Goal: Task Accomplishment & Management: Complete application form

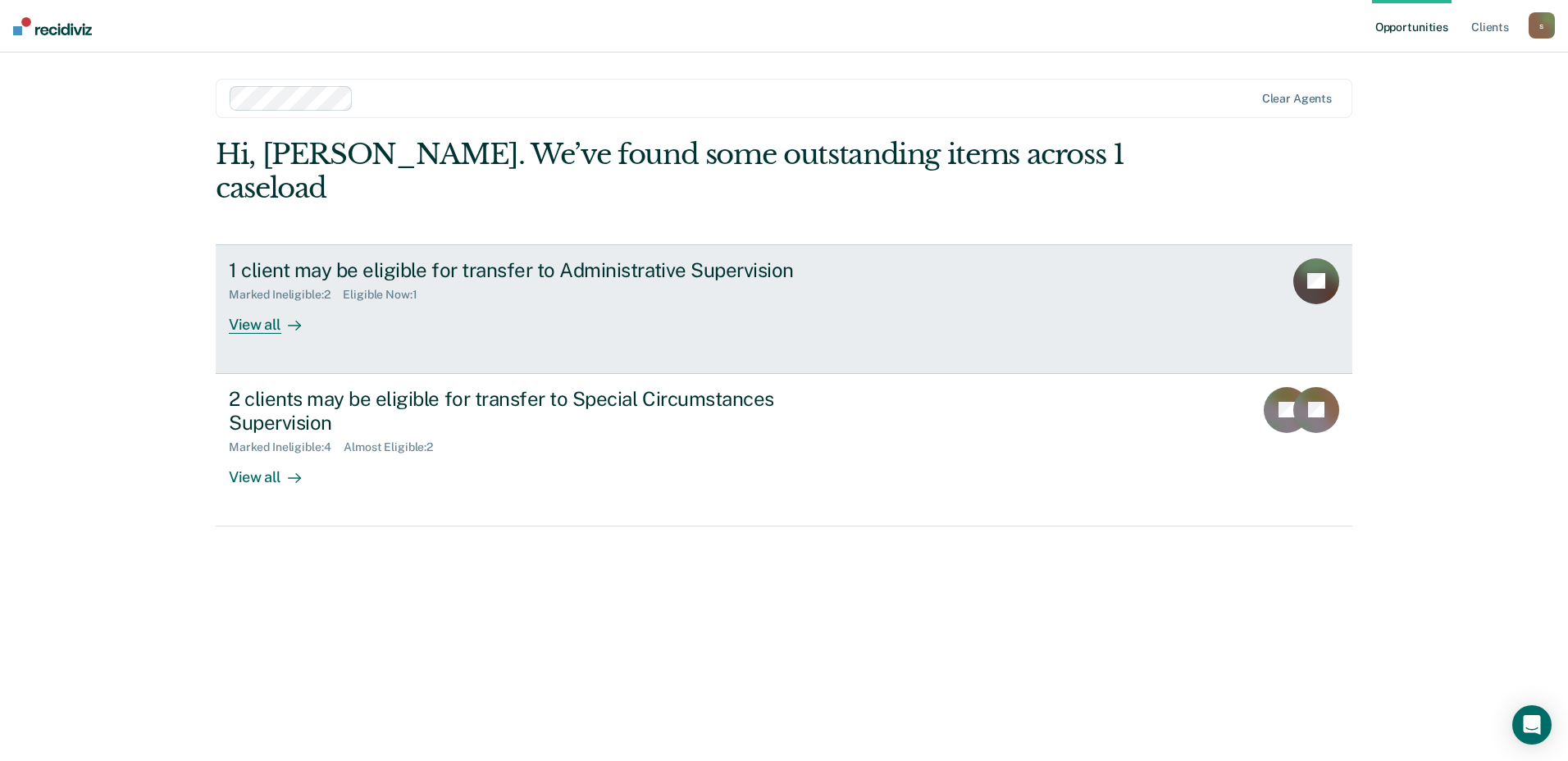
click at [836, 258] on div "1 client may be eligible for transfer to Administrative Supervision Marked Inel…" at bounding box center [536, 296] width 615 height 76
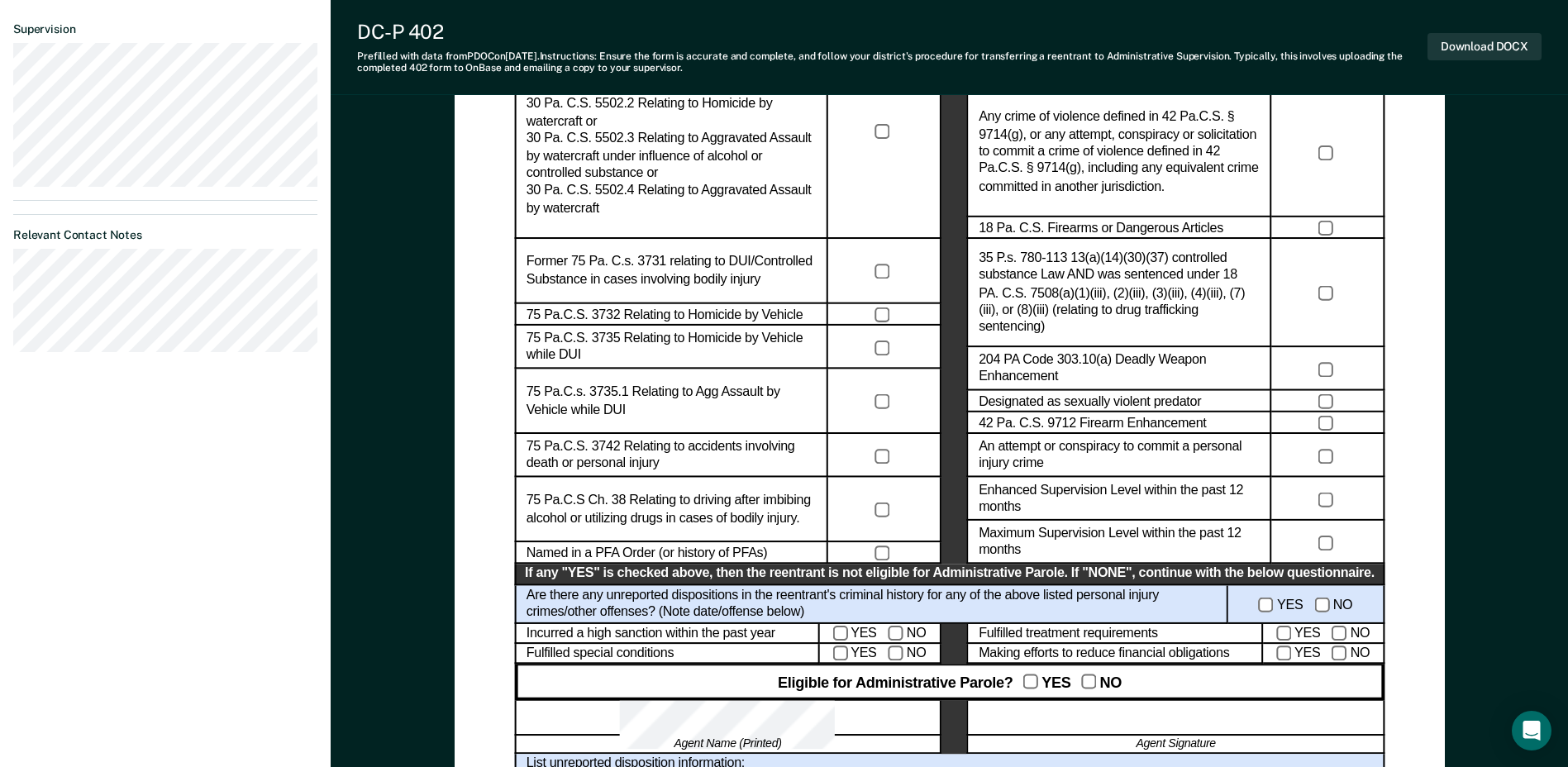
scroll to position [662, 0]
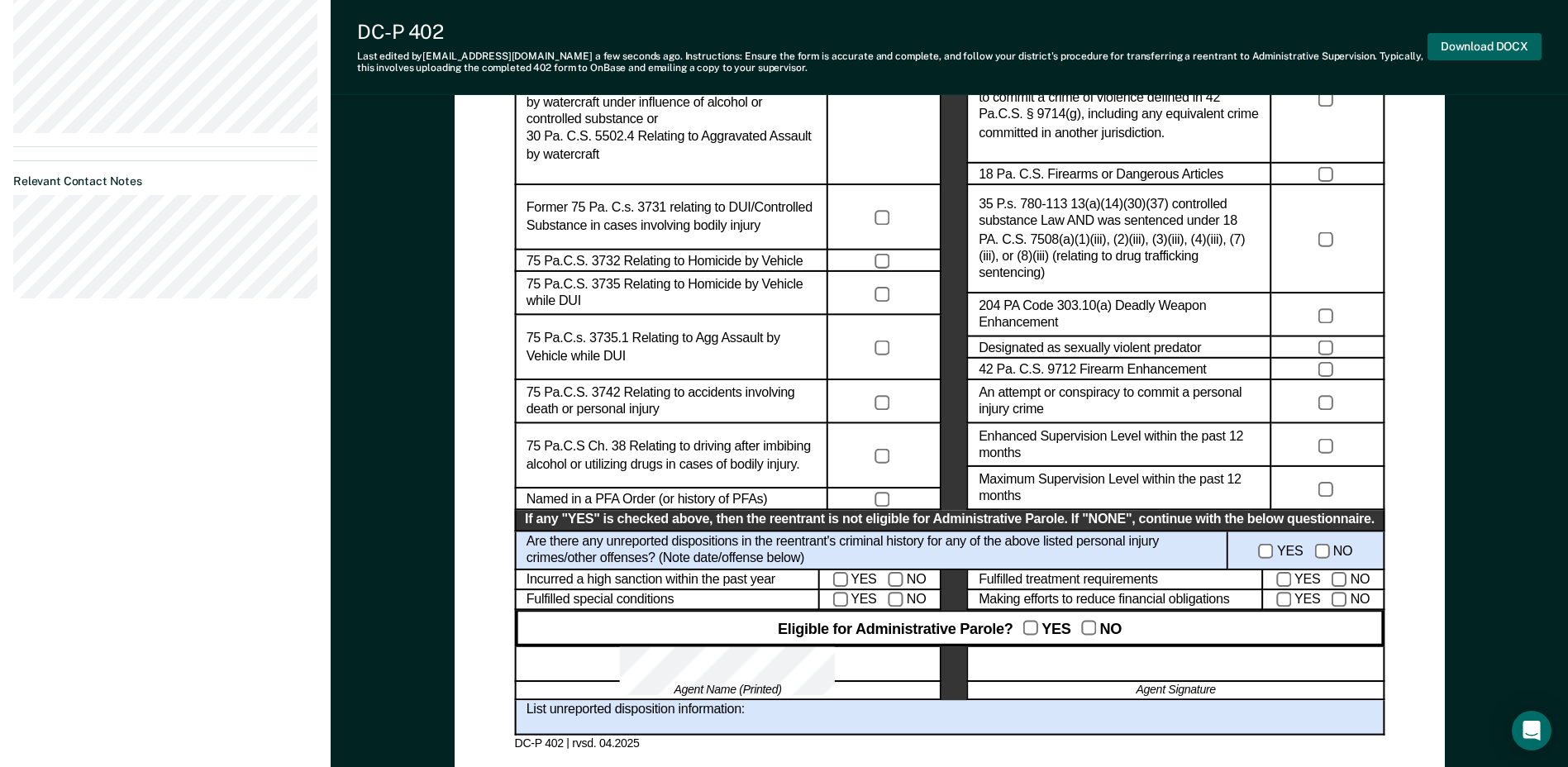
click at [1502, 51] on button "Download DOCX" at bounding box center [1484, 46] width 114 height 27
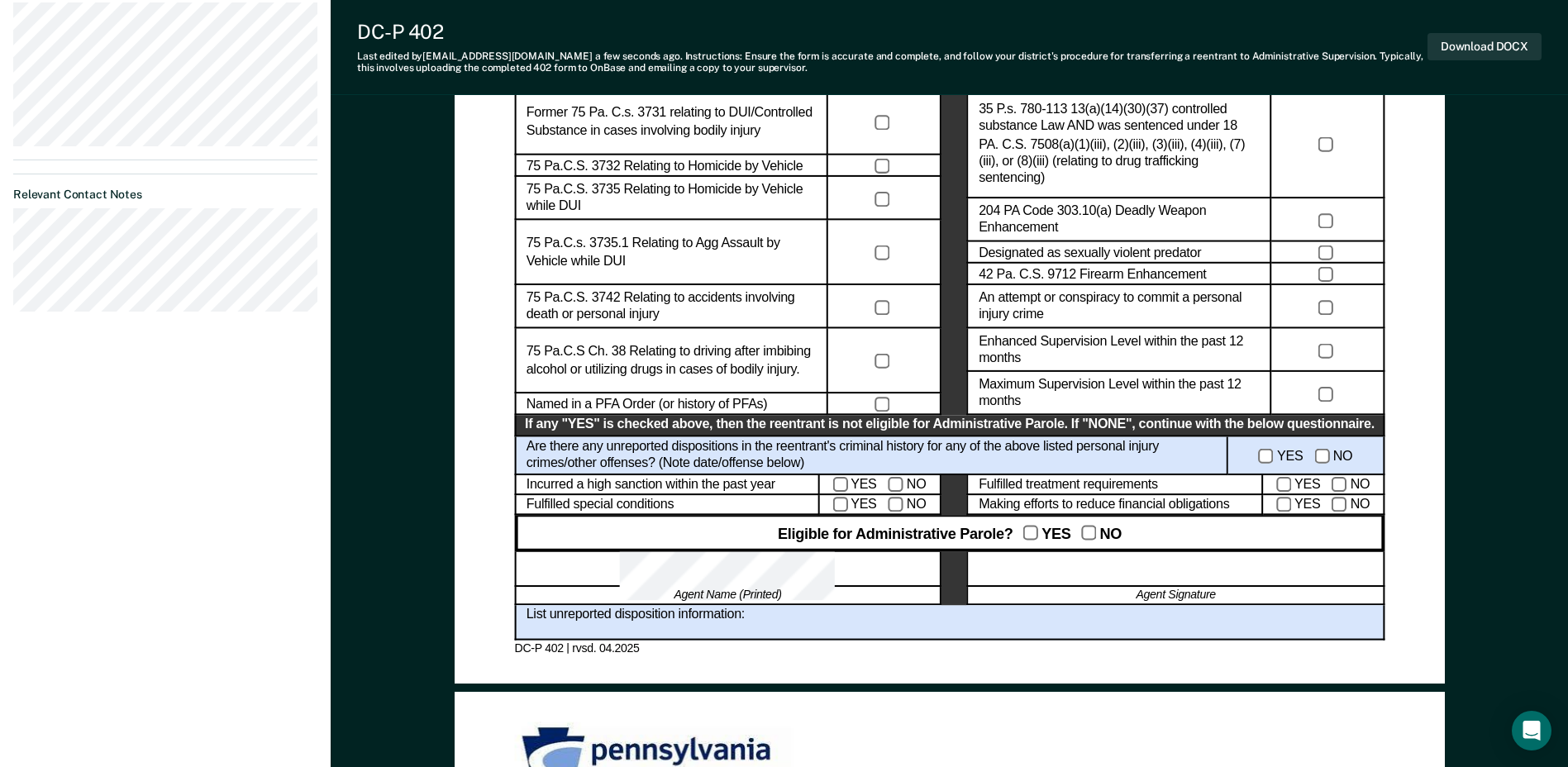
click at [1558, 473] on div "Administrative Parole Eligibility Reentrant Name (Last, First) Parole No.: Date…" at bounding box center [949, 741] width 1237 height 2766
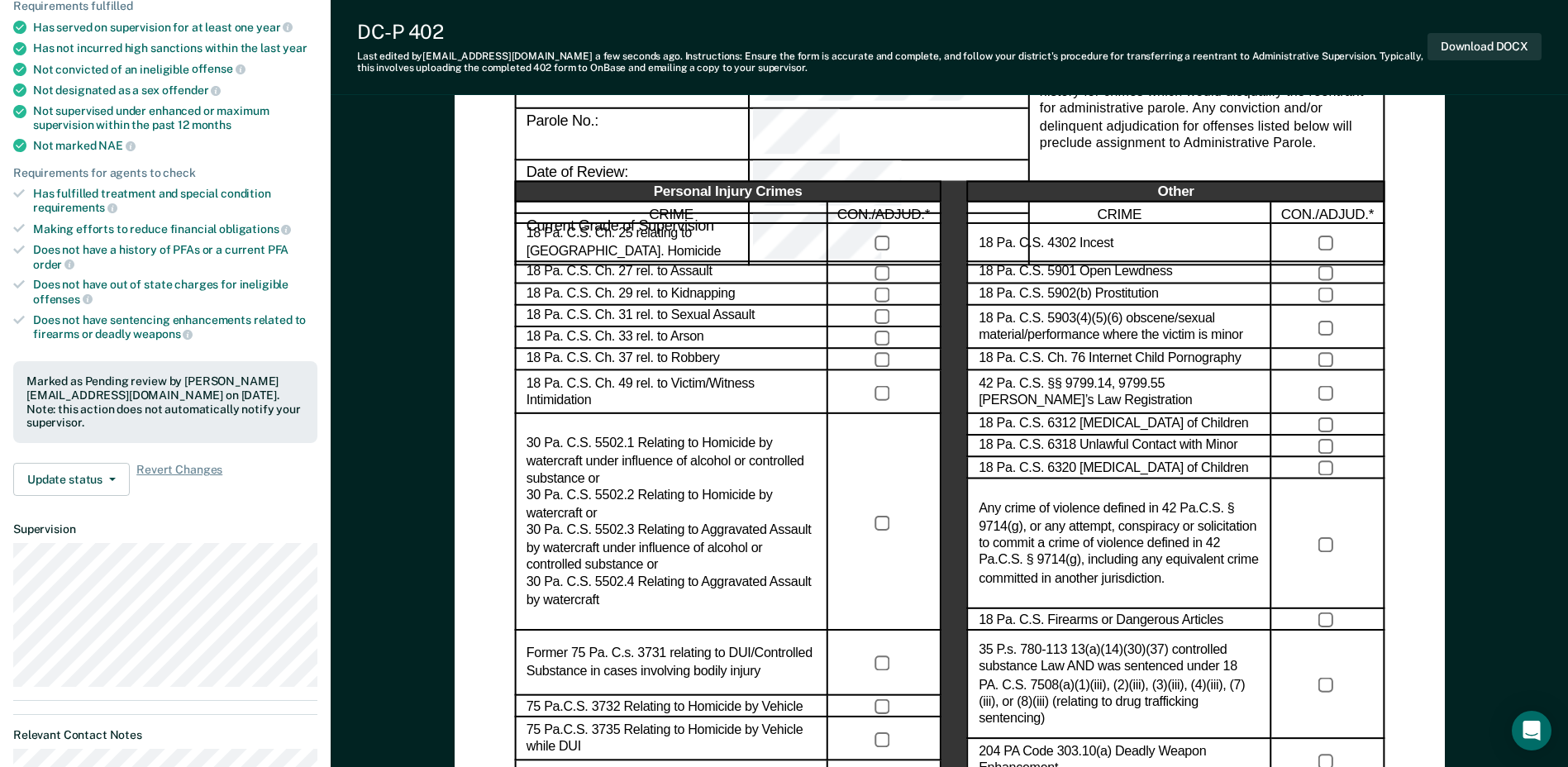
scroll to position [0, 0]
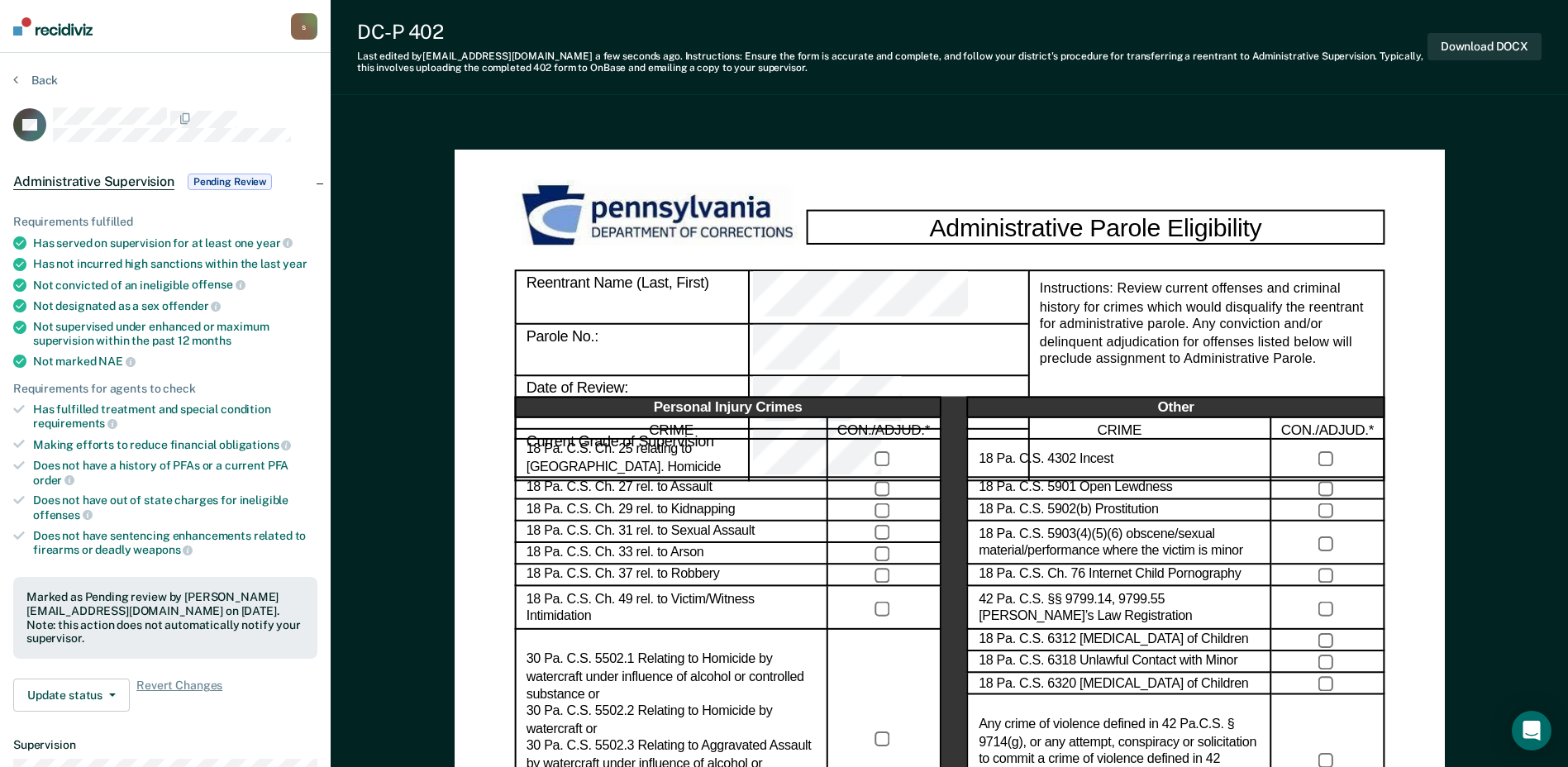
click at [264, 180] on span "Pending Review" at bounding box center [229, 182] width 84 height 17
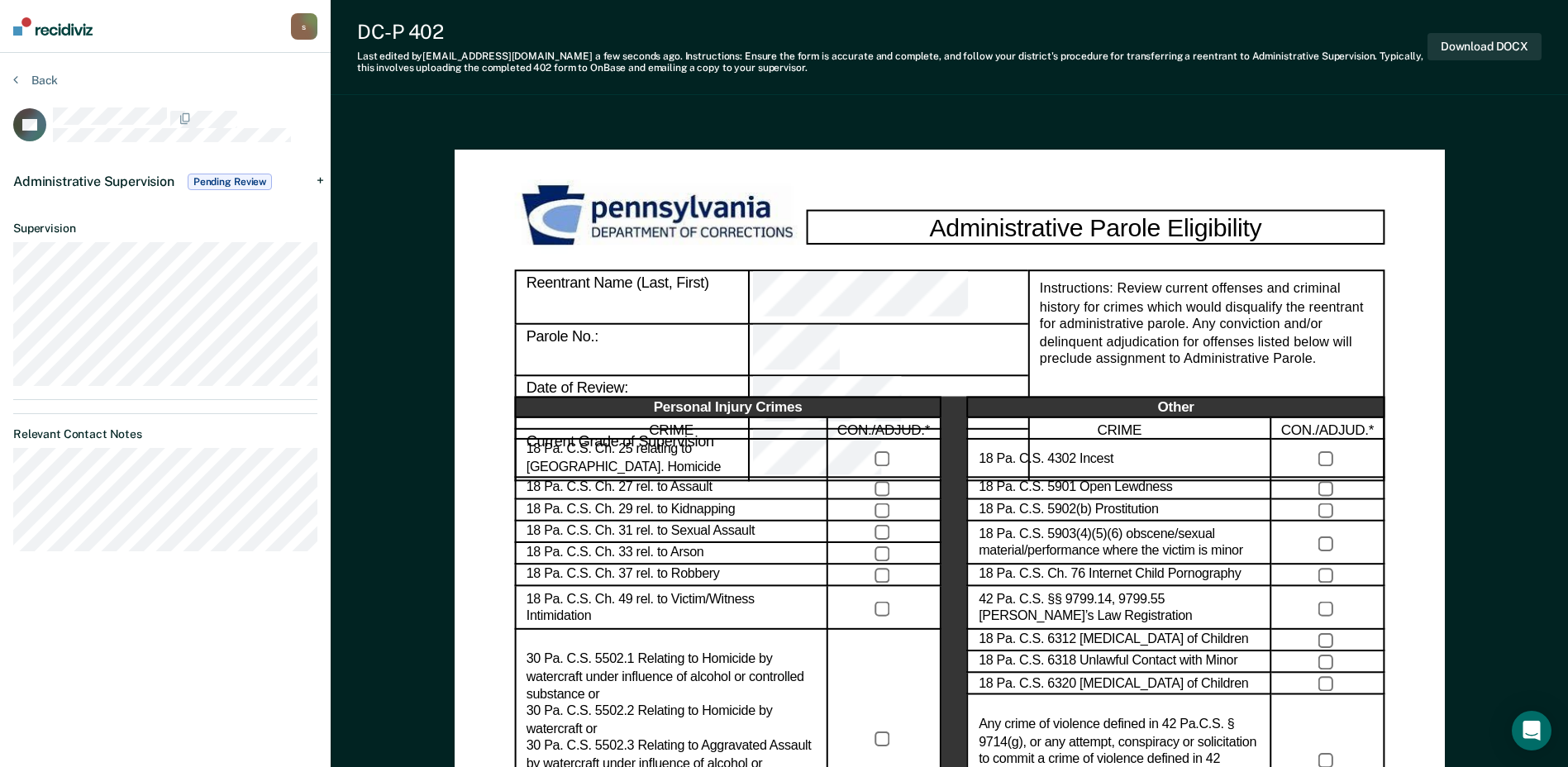
click at [243, 182] on span "Pending Review" at bounding box center [229, 182] width 84 height 17
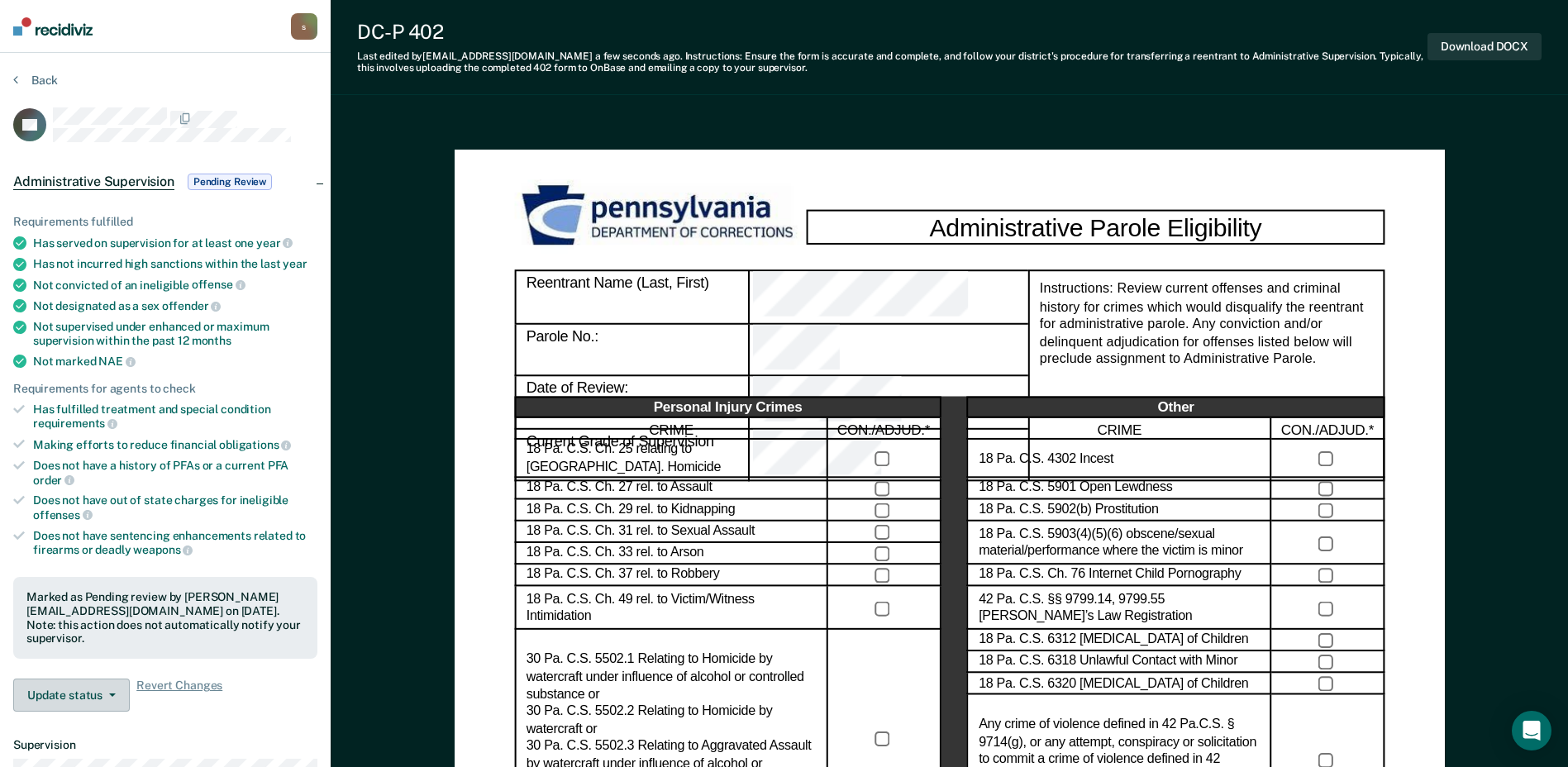
click at [106, 693] on span "button" at bounding box center [108, 694] width 13 height 3
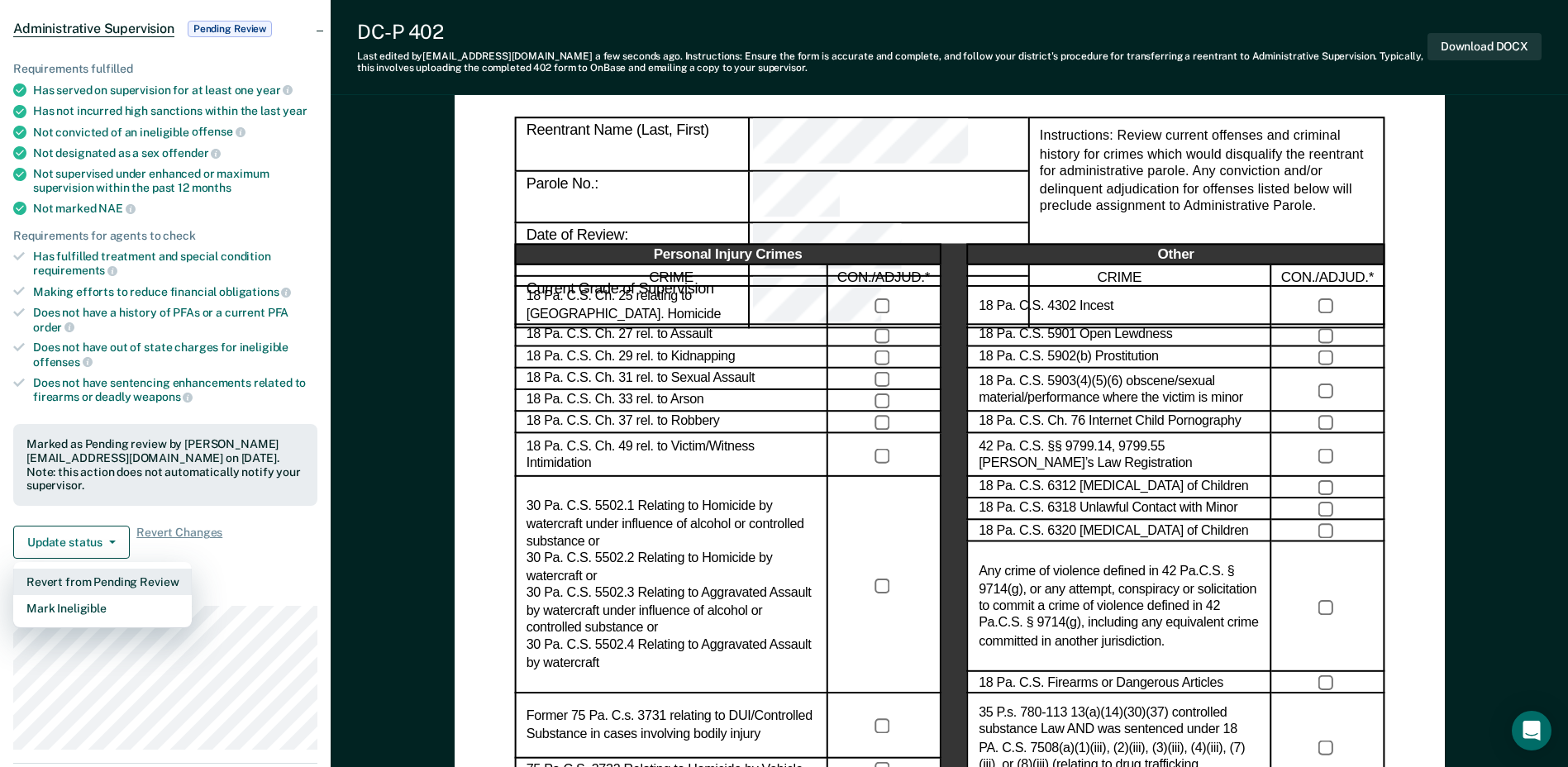
scroll to position [165, 0]
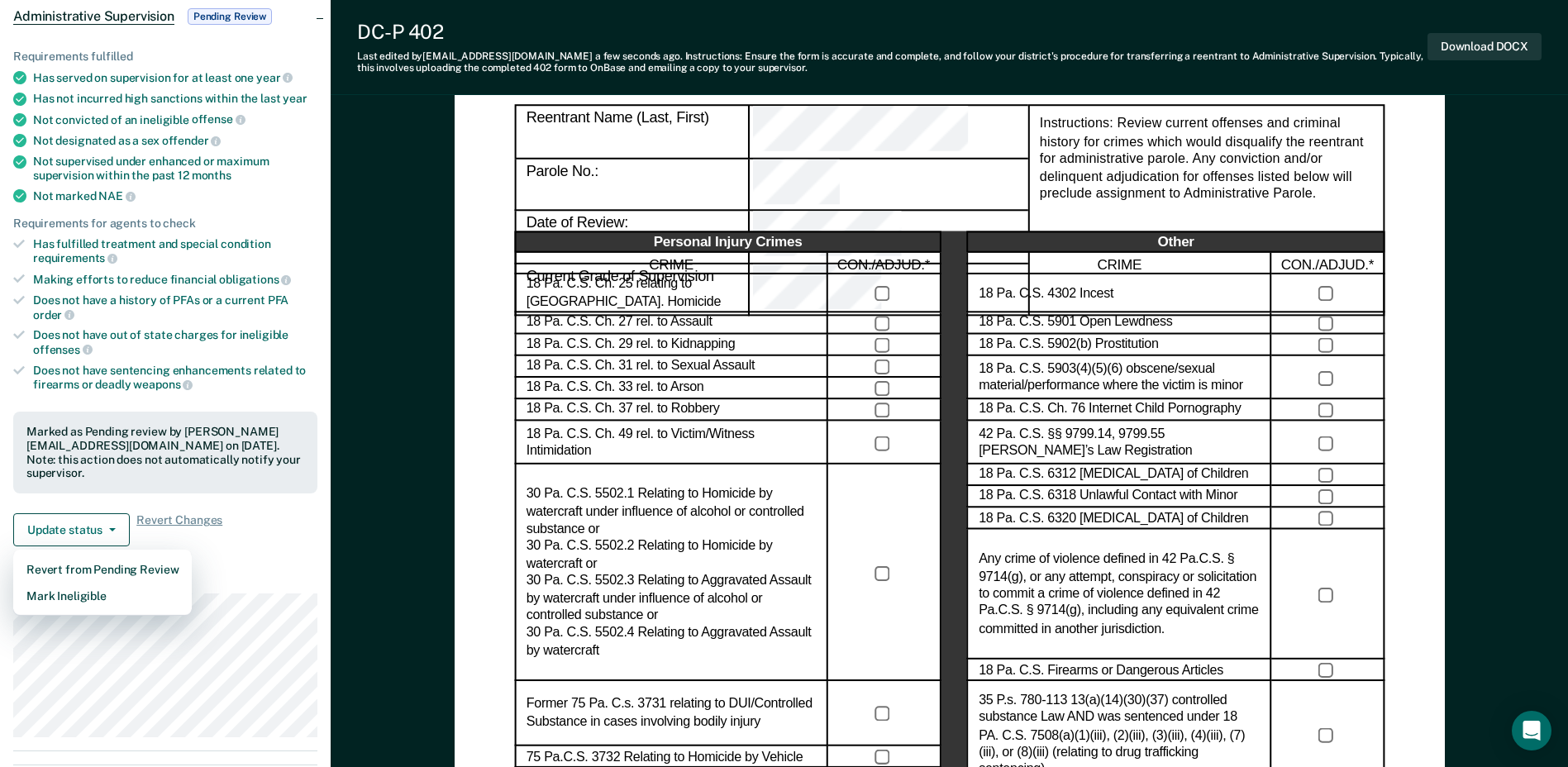
click at [255, 524] on div "Update status Revert from Pending Review Mark Ineligible Revert Changes" at bounding box center [165, 530] width 304 height 33
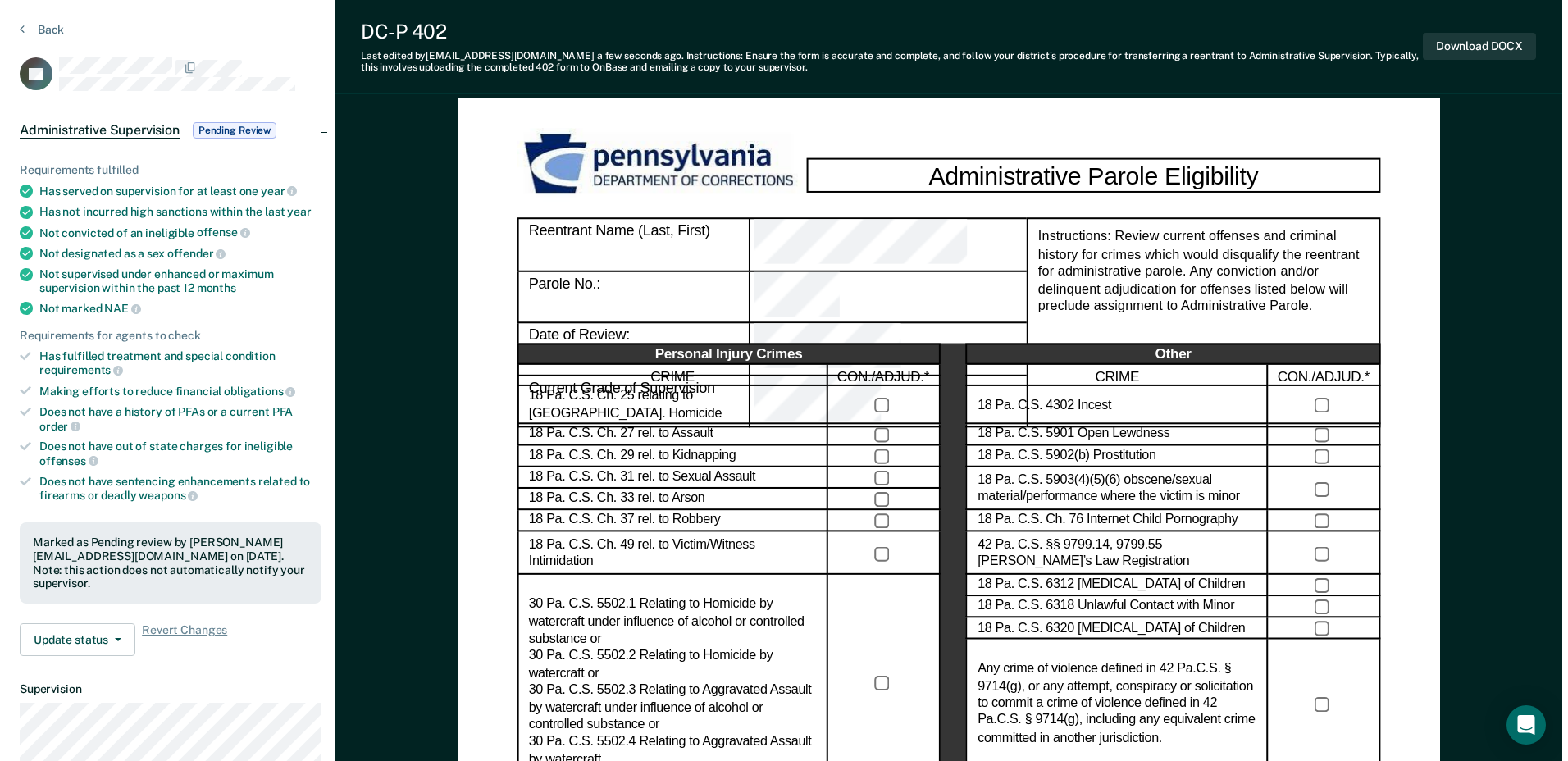
scroll to position [0, 0]
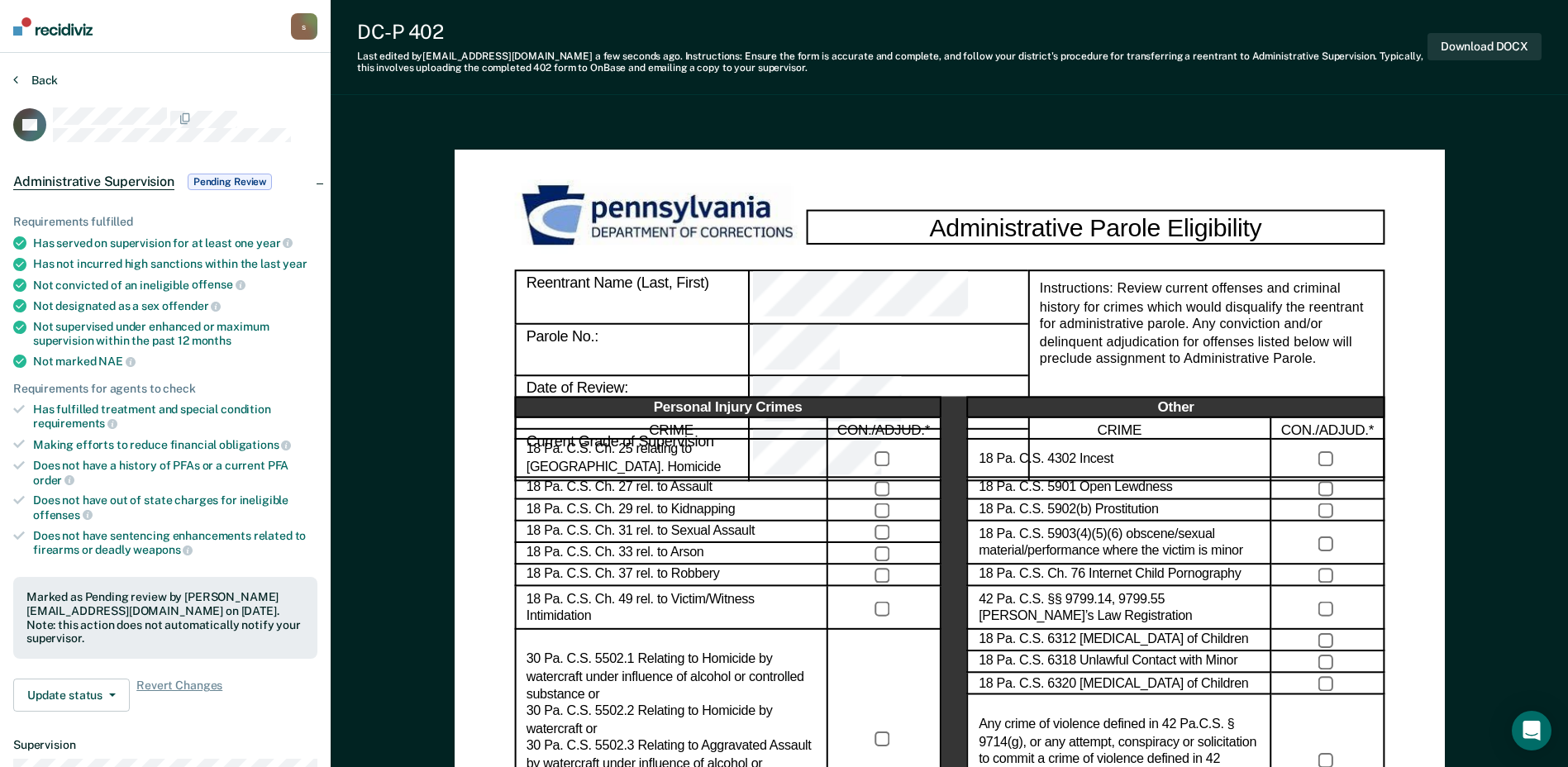
click at [42, 75] on button "Back" at bounding box center [35, 79] width 45 height 15
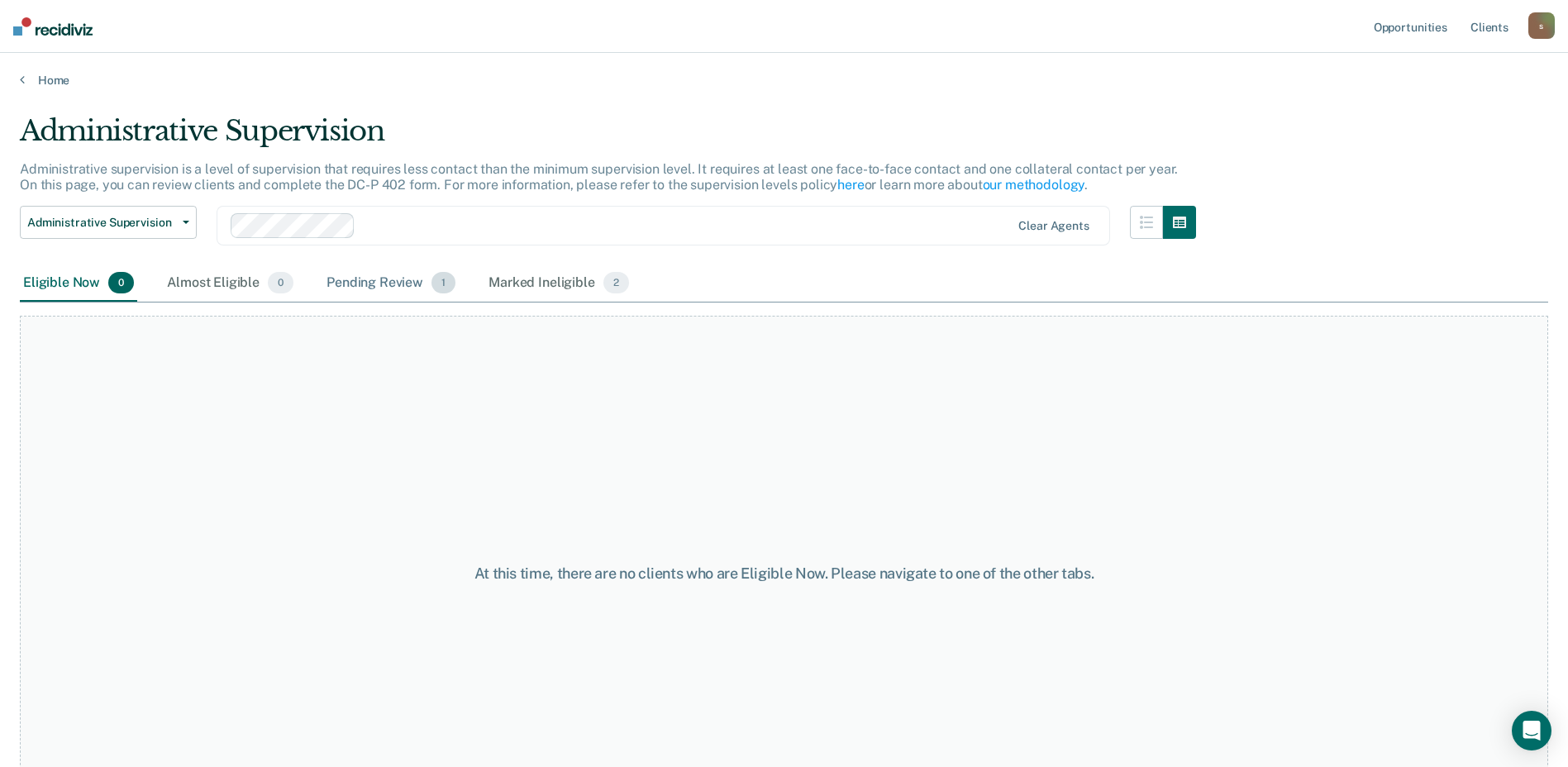
click at [353, 286] on div "Pending Review 1" at bounding box center [390, 283] width 135 height 37
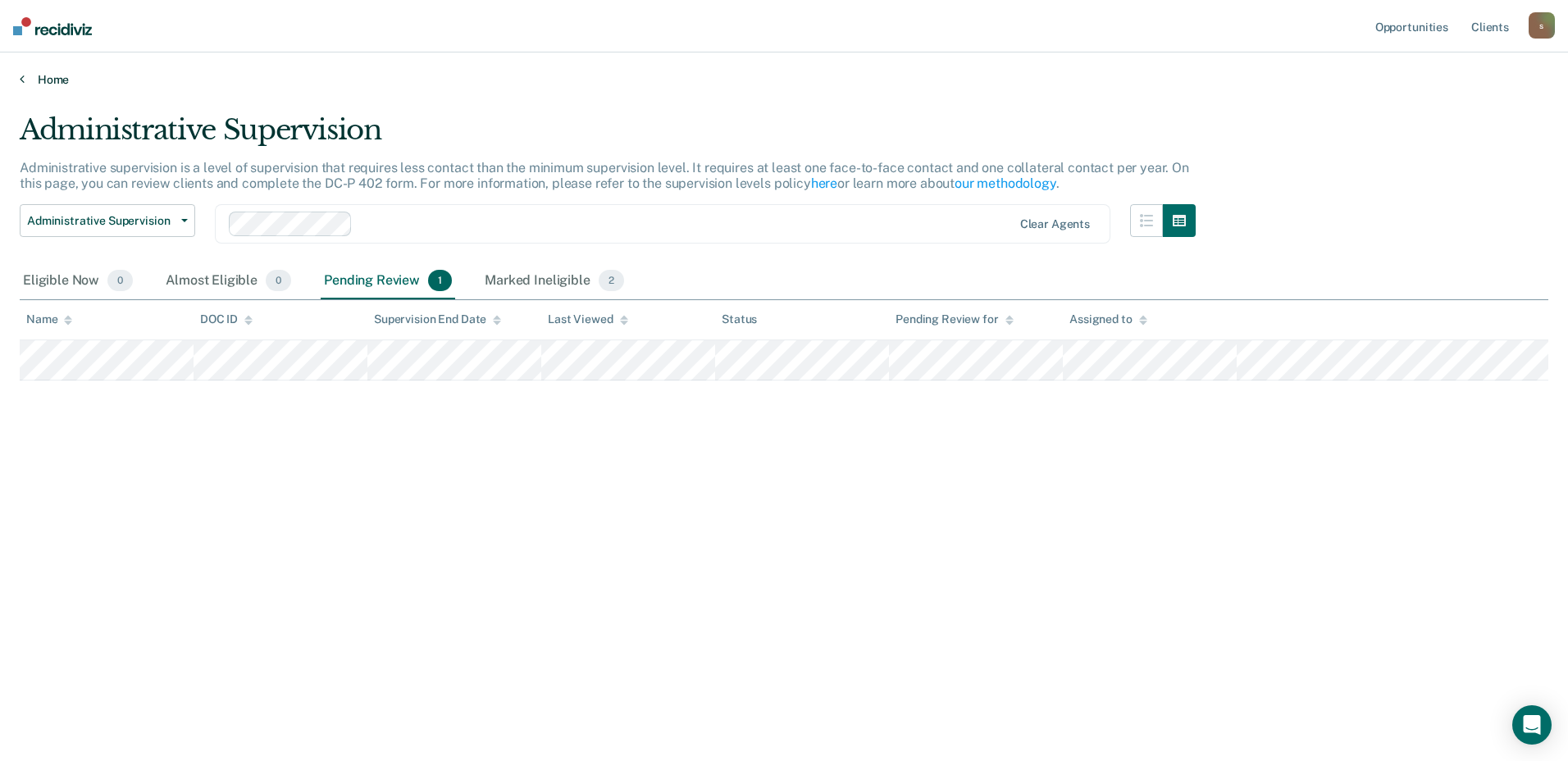
click at [51, 80] on link "Home" at bounding box center [784, 79] width 1529 height 15
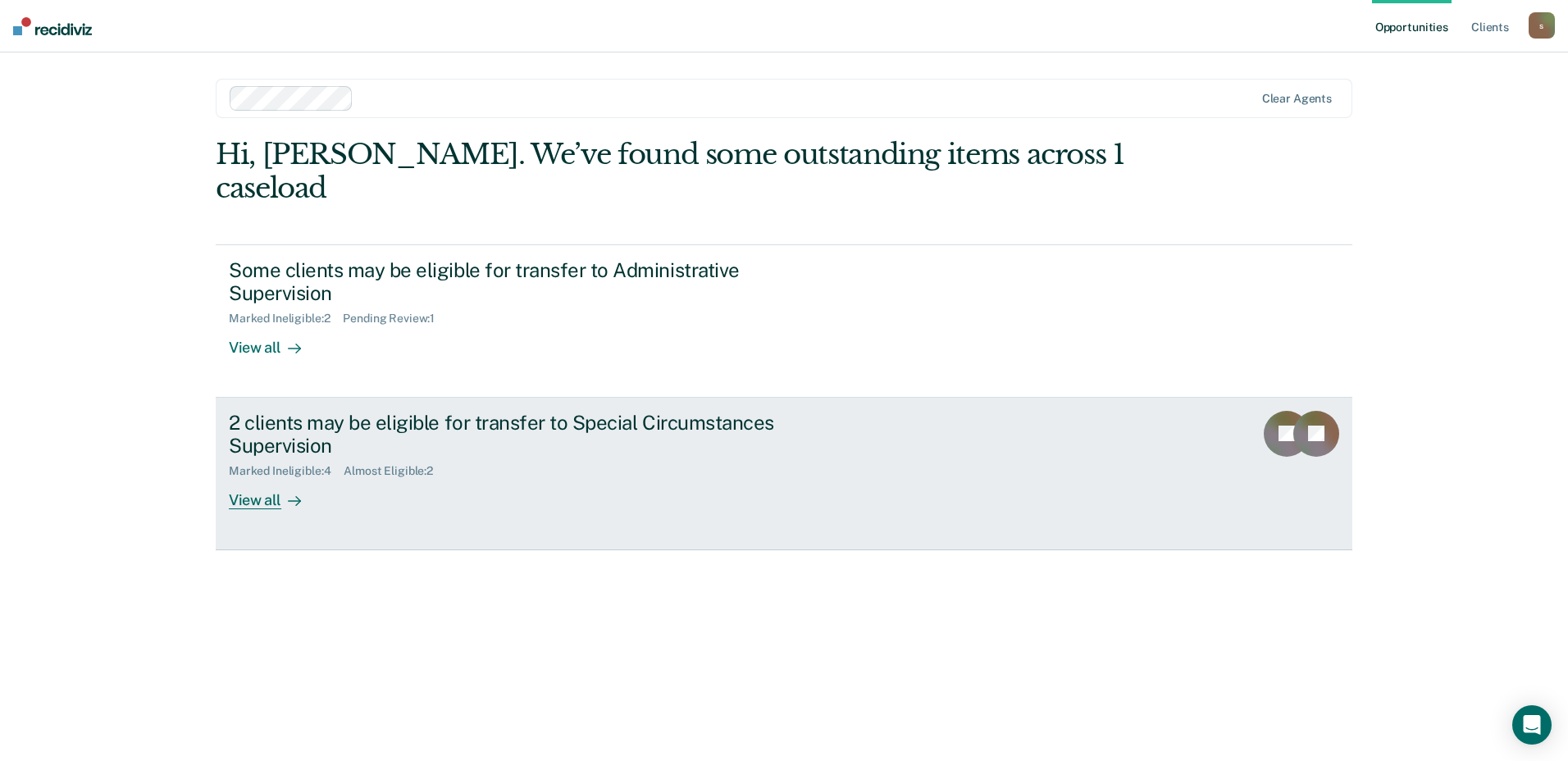
click at [505, 452] on div "2 clients may be eligible for transfer to Special Circumstances Supervision Mar…" at bounding box center [536, 460] width 615 height 100
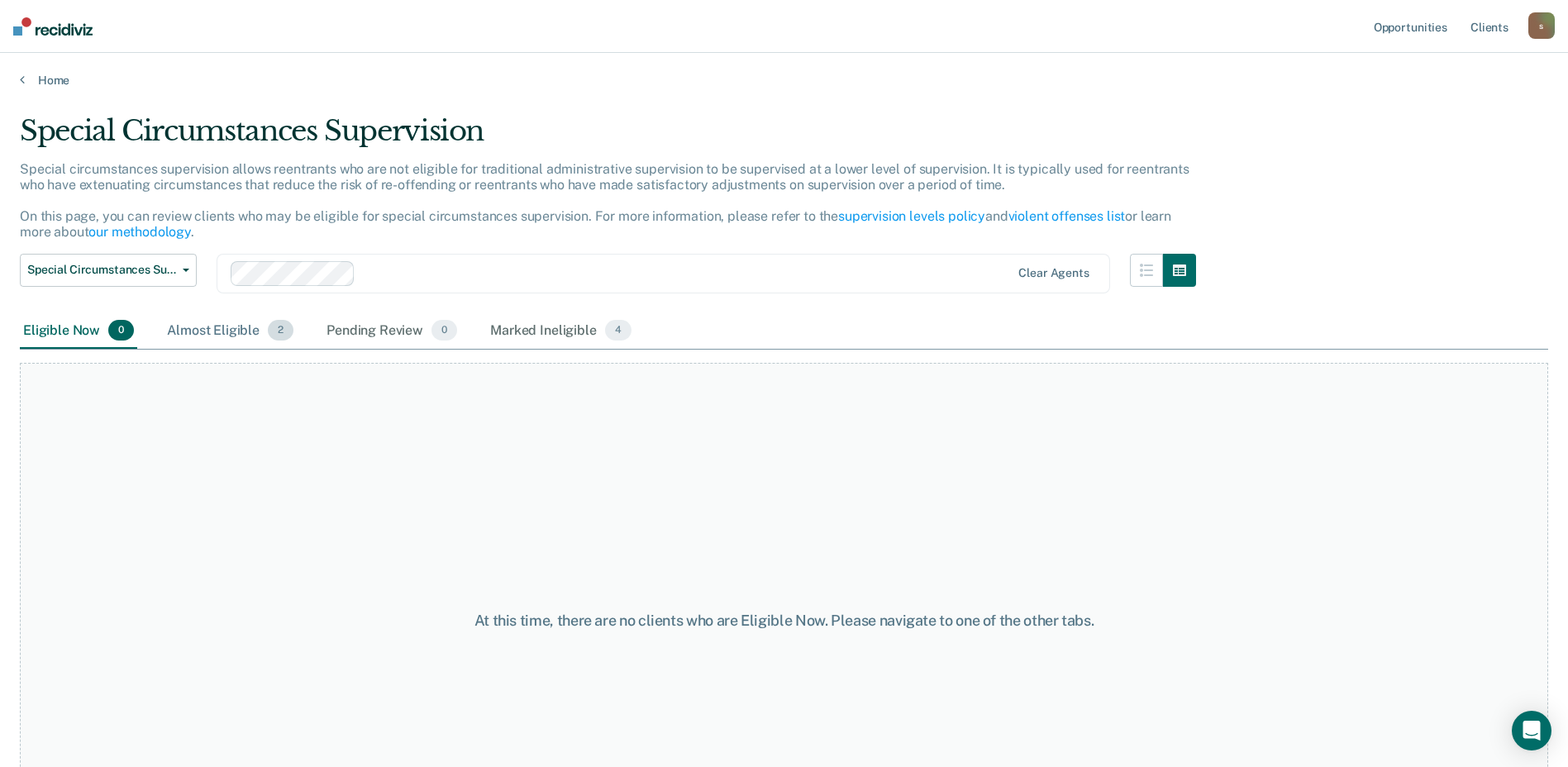
click at [263, 343] on div "Almost Eligible 2" at bounding box center [230, 331] width 133 height 37
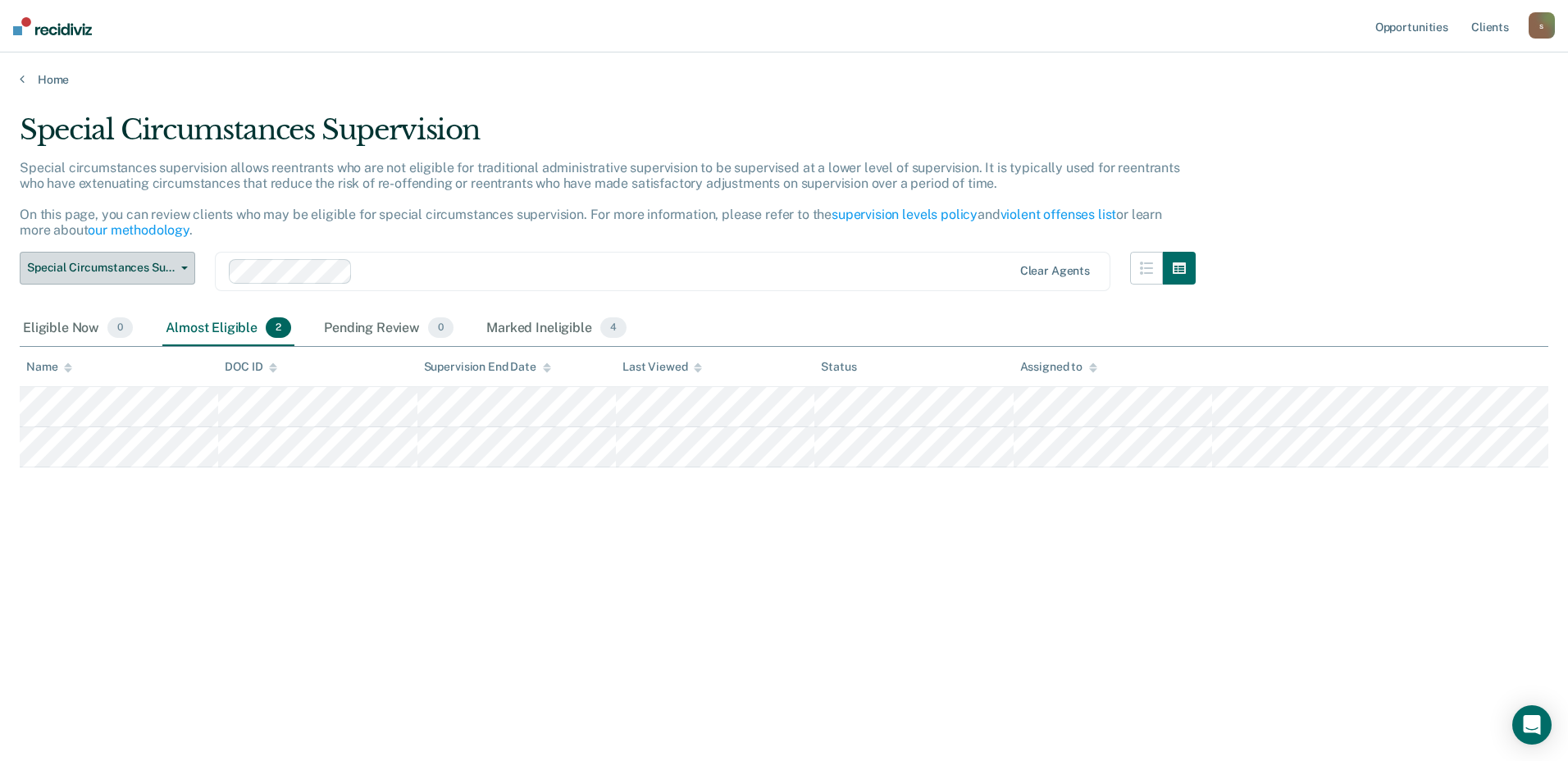
click at [116, 273] on span "Special Circumstances Supervision" at bounding box center [101, 268] width 148 height 14
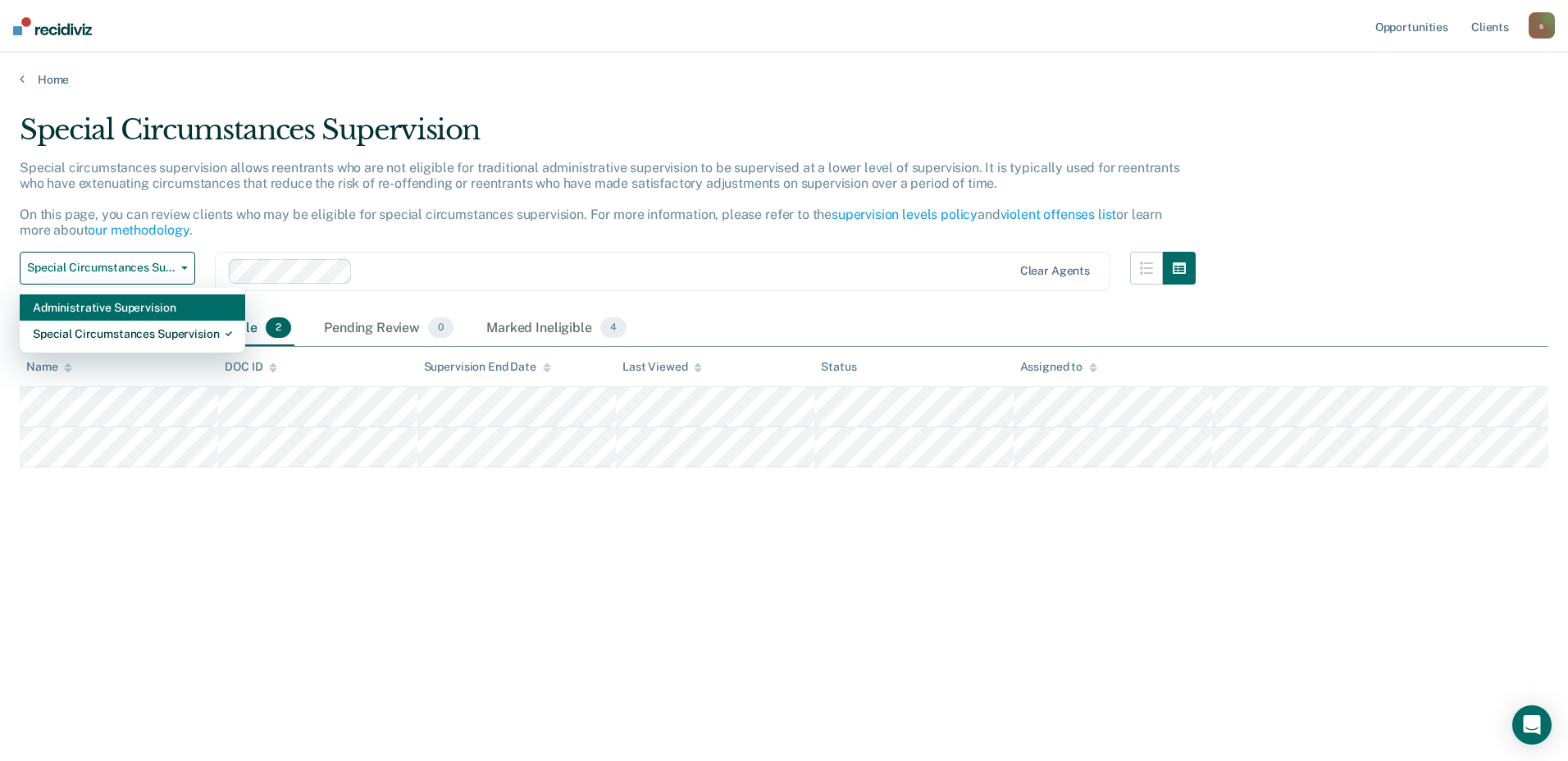
click at [162, 314] on div "Administrative Supervision" at bounding box center [132, 308] width 199 height 27
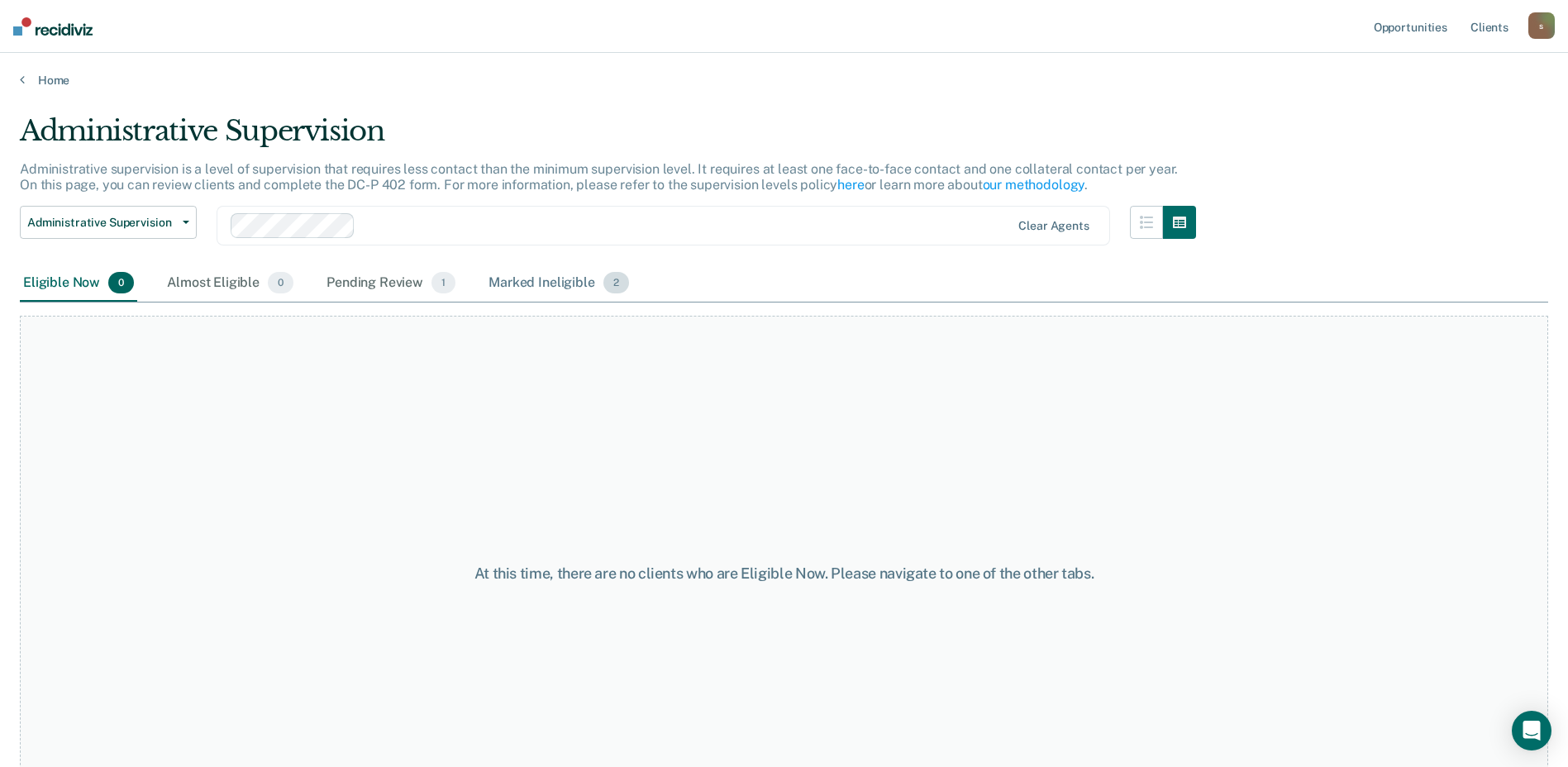
click at [597, 283] on div "Marked Ineligible 2" at bounding box center [558, 283] width 147 height 37
